Goal: Transaction & Acquisition: Purchase product/service

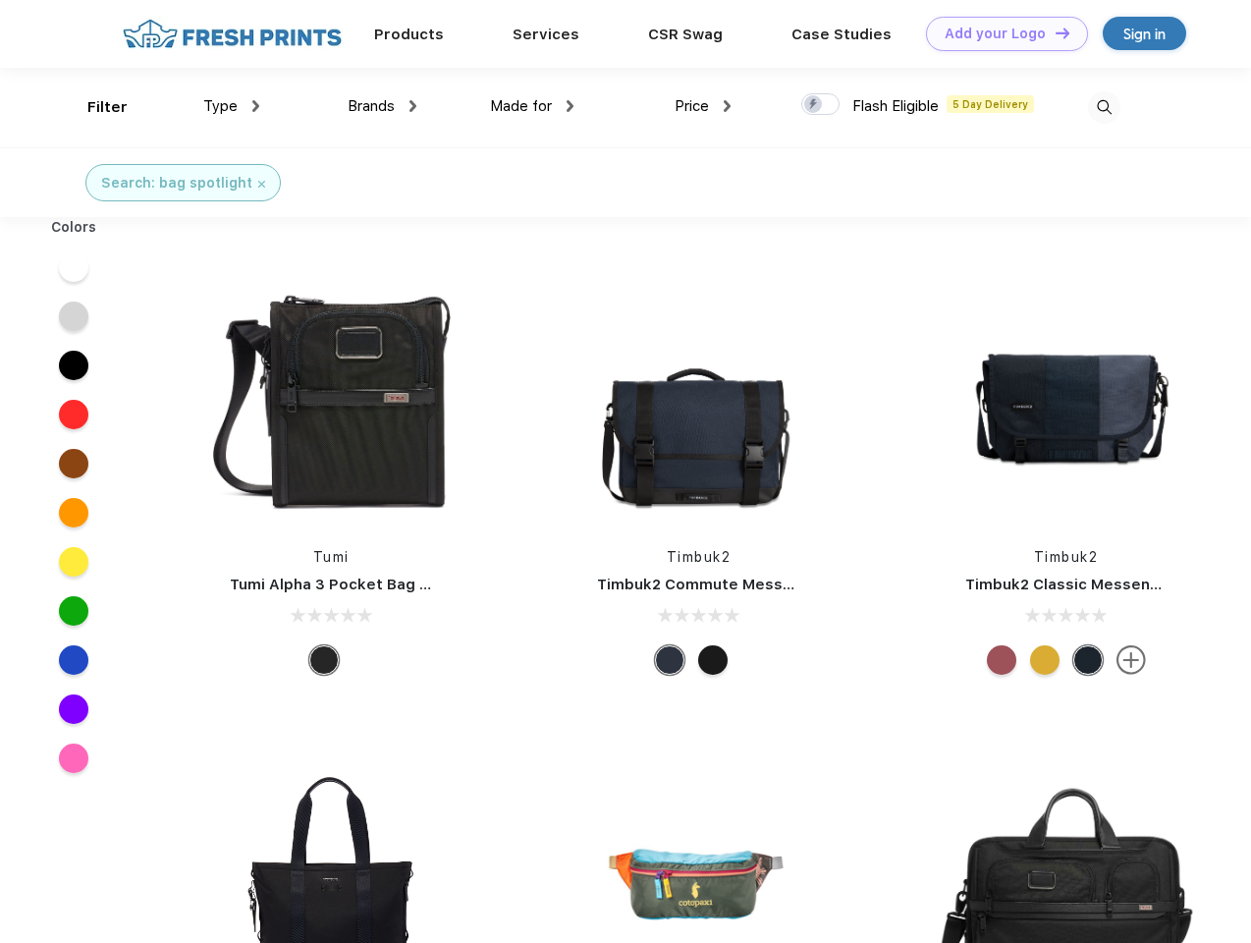
scroll to position [1, 0]
click at [1000, 33] on link "Add your Logo Design Tool" at bounding box center [1007, 34] width 162 height 34
click at [0, 0] on div "Design Tool" at bounding box center [0, 0] width 0 height 0
click at [1054, 32] on link "Add your Logo Design Tool" at bounding box center [1007, 34] width 162 height 34
click at [94, 107] on div "Filter" at bounding box center [107, 107] width 40 height 23
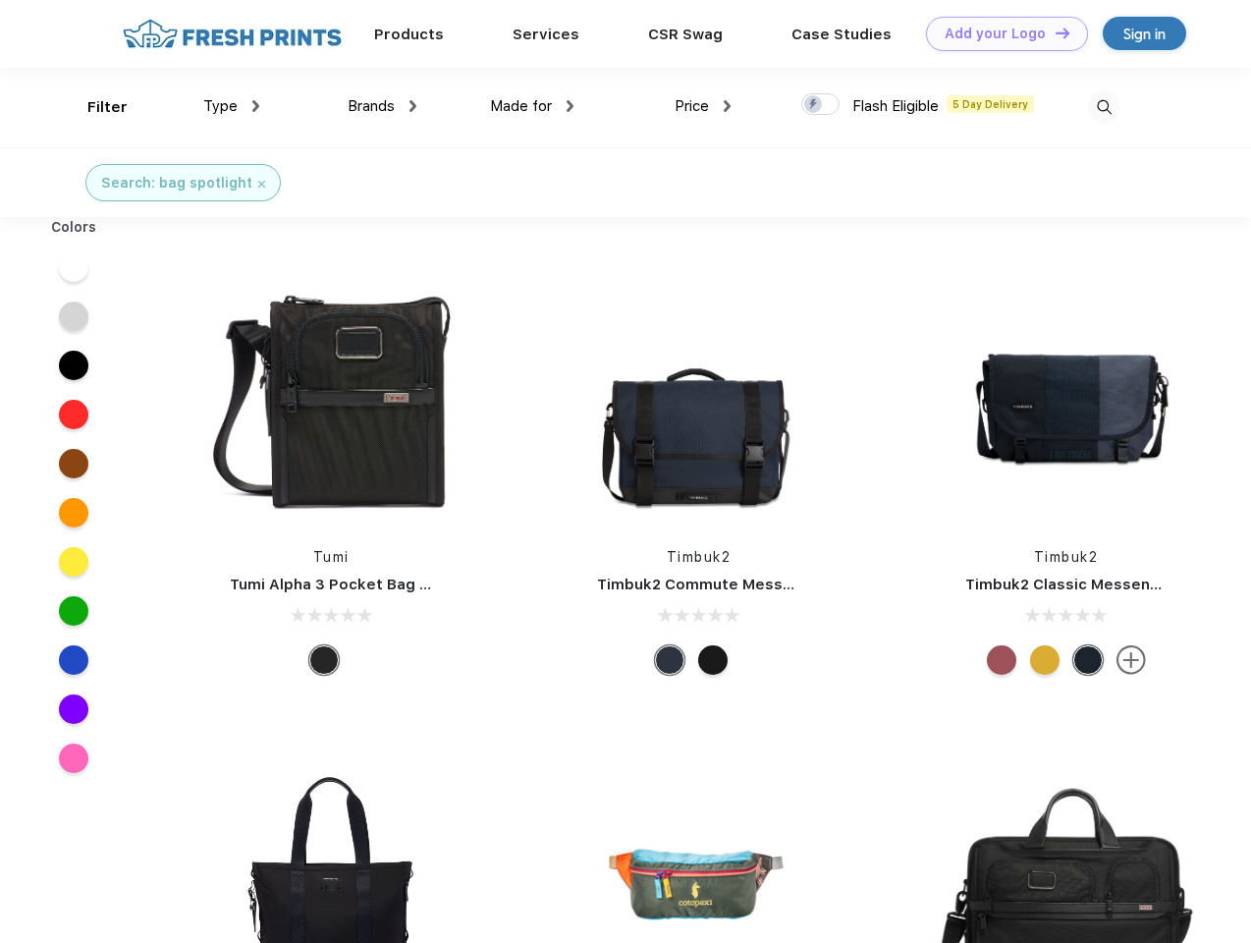
click at [232, 106] on span "Type" at bounding box center [220, 106] width 34 height 18
click at [382, 106] on span "Brands" at bounding box center [371, 106] width 47 height 18
click at [532, 106] on span "Made for" at bounding box center [521, 106] width 62 height 18
click at [703, 106] on span "Price" at bounding box center [692, 106] width 34 height 18
click at [821, 105] on div at bounding box center [820, 104] width 38 height 22
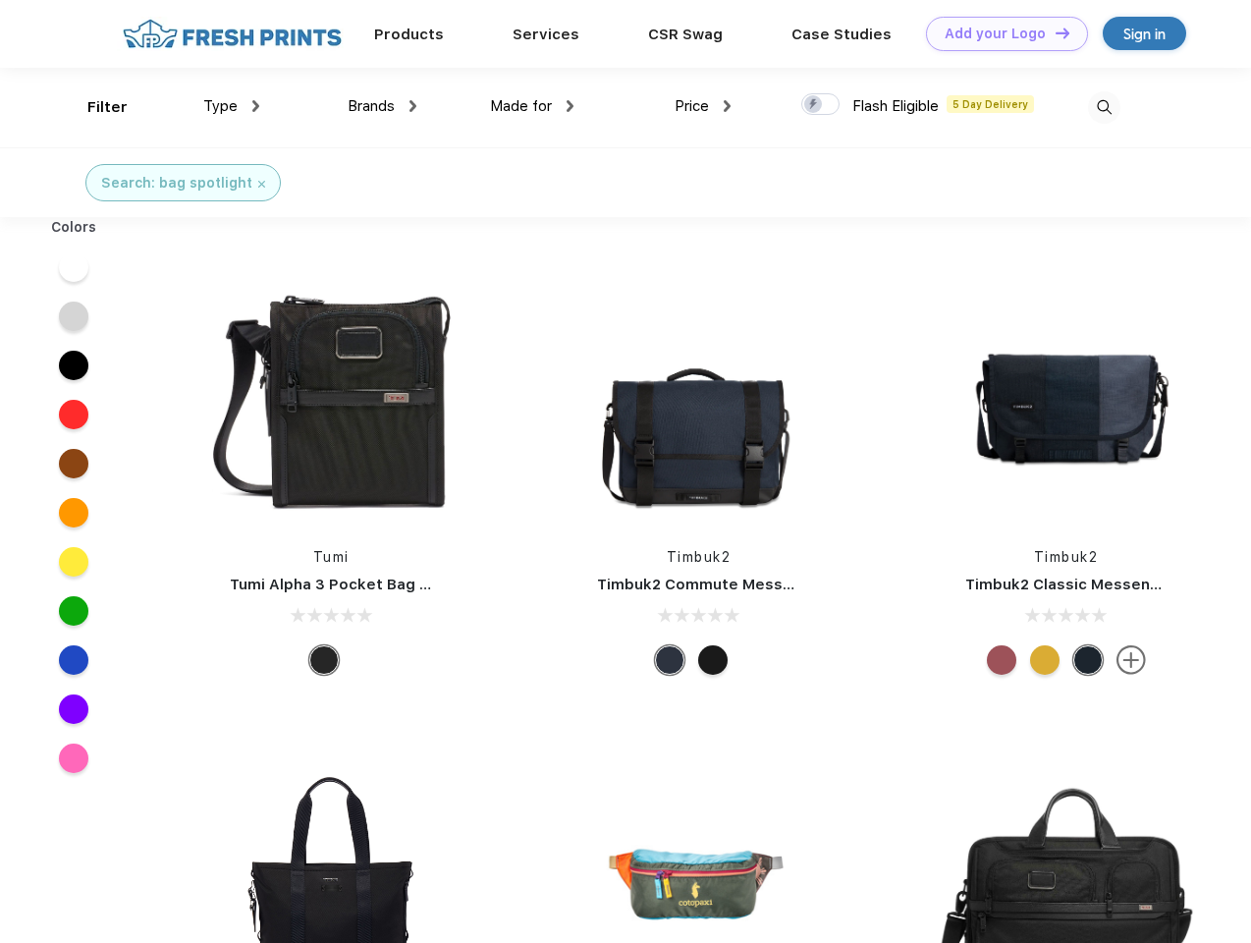
click at [814, 105] on input "checkbox" at bounding box center [807, 98] width 13 height 13
click at [1104, 107] on img at bounding box center [1104, 107] width 32 height 32
